Goal: Check status: Check status

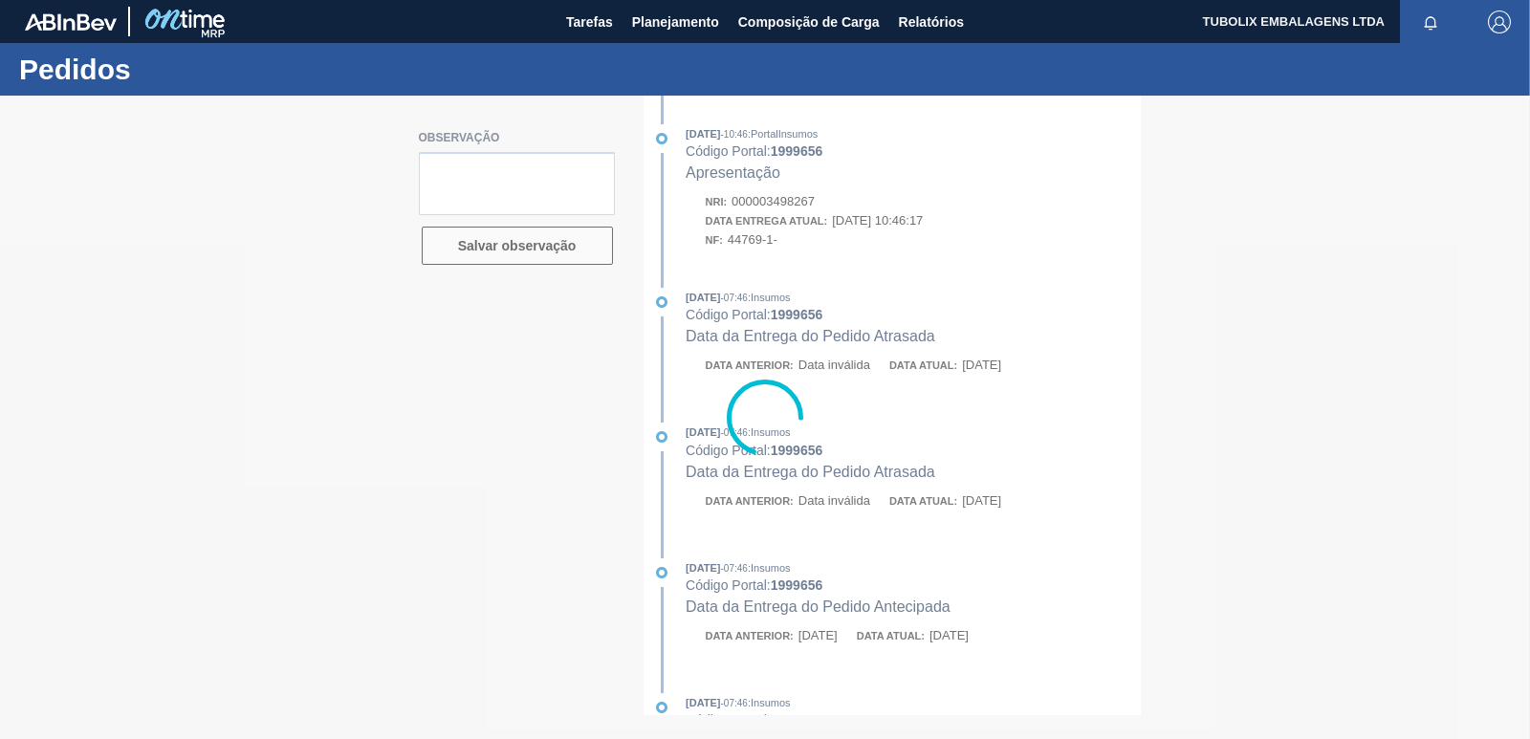
type textarea "COLETA 03/09/2025"
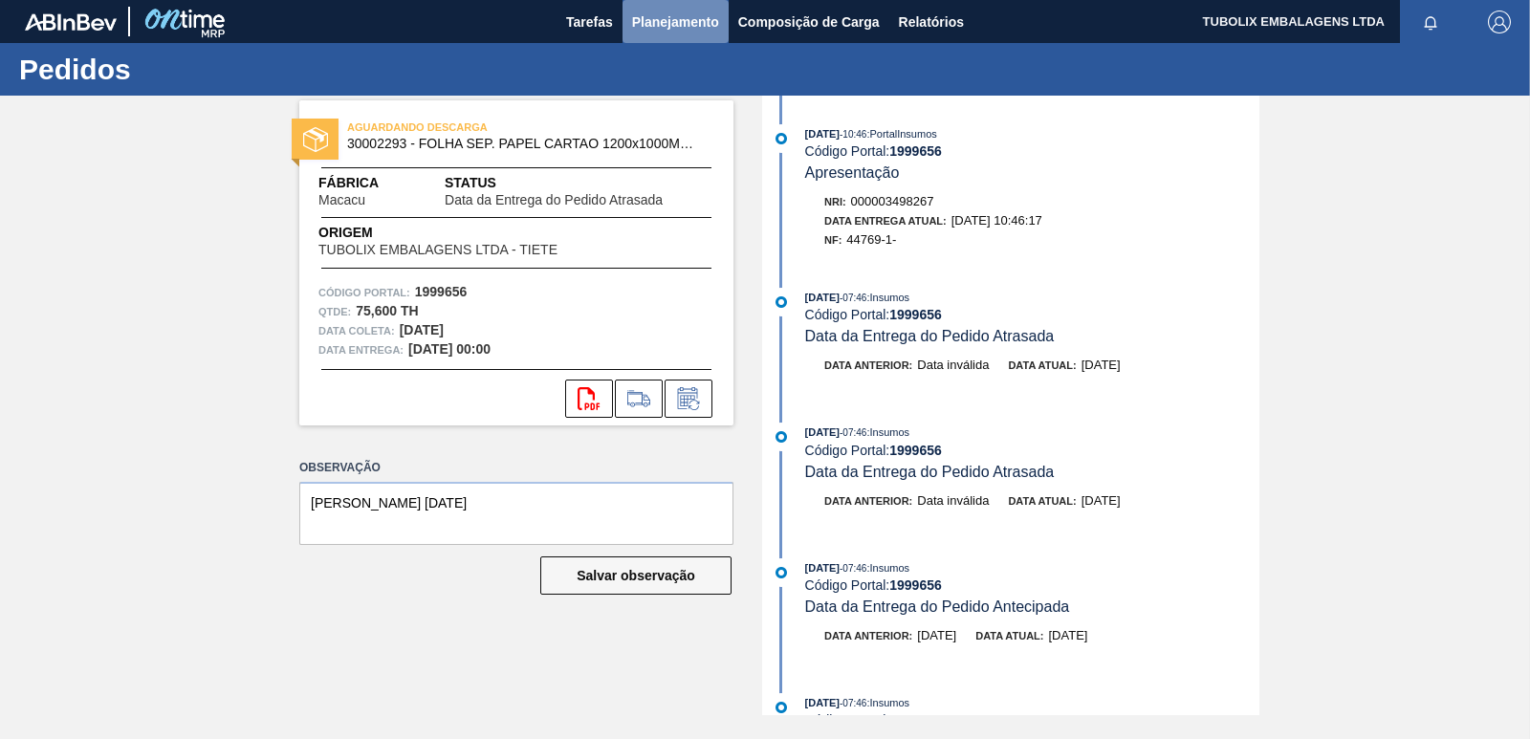
click at [702, 16] on span "Planejamento" at bounding box center [675, 22] width 87 height 23
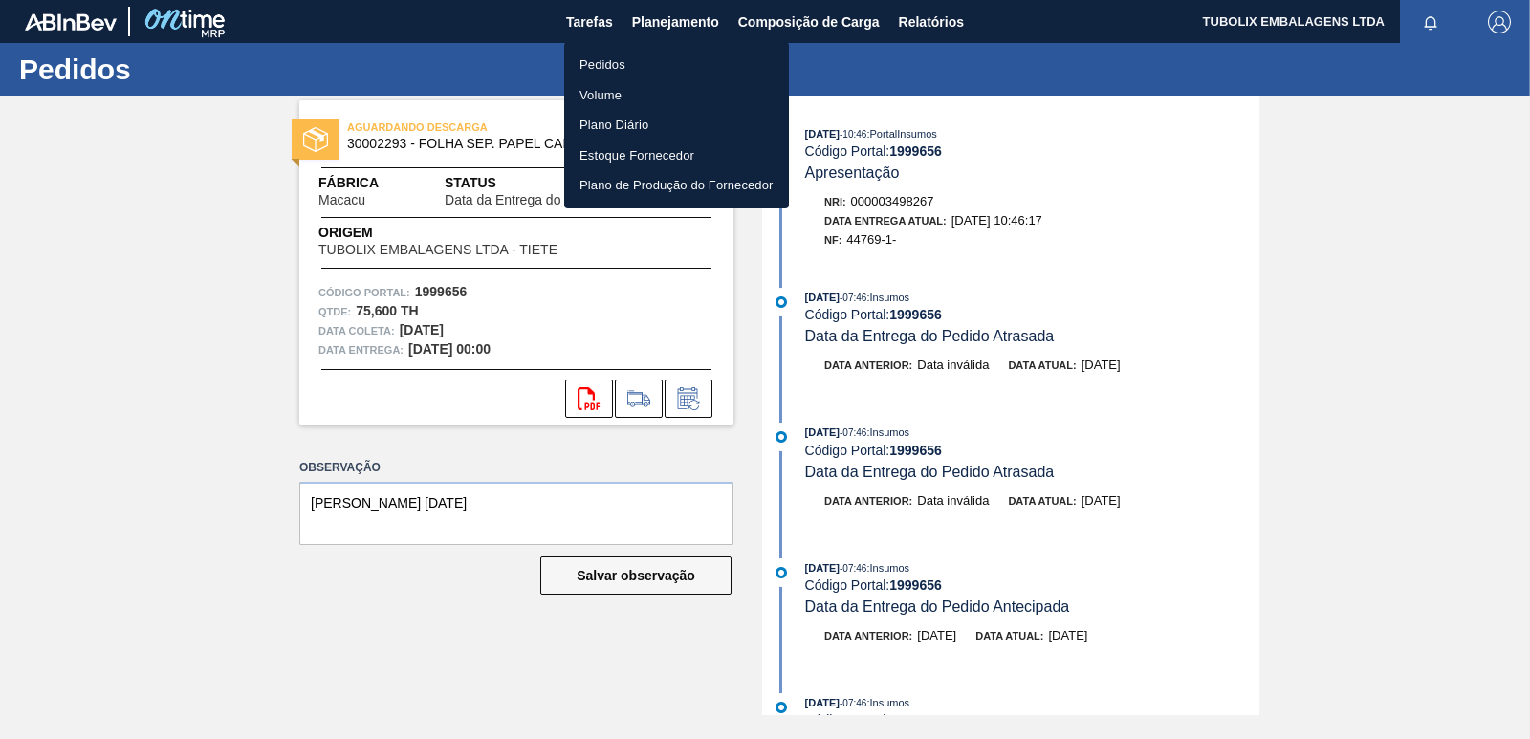
click at [614, 70] on li "Pedidos" at bounding box center [676, 65] width 225 height 31
